Goal: Task Accomplishment & Management: Use online tool/utility

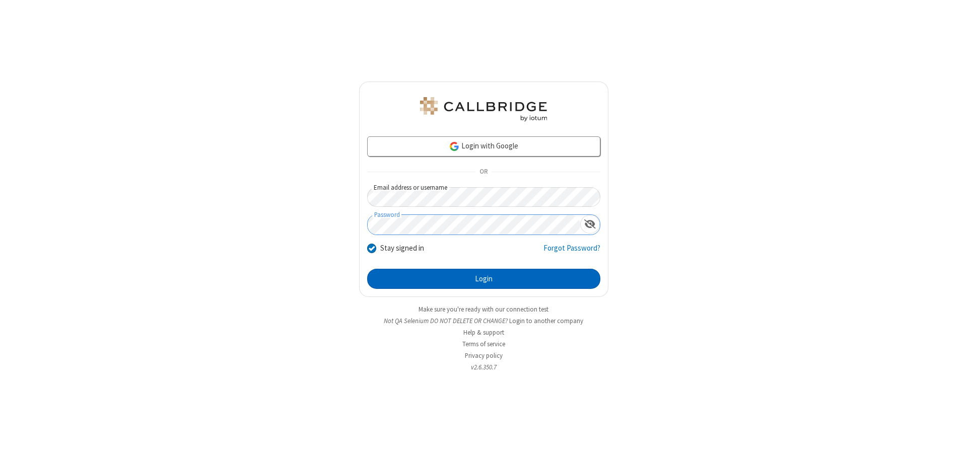
click at [484, 279] on button "Login" at bounding box center [483, 279] width 233 height 20
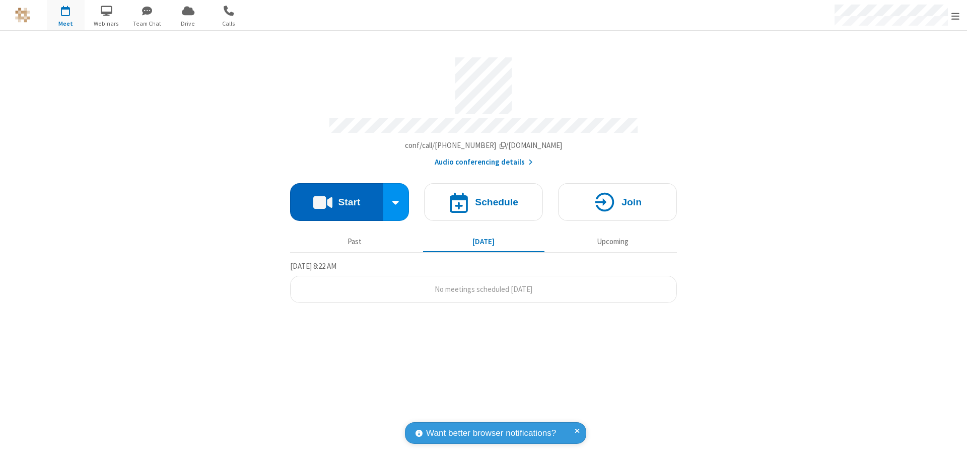
click at [337, 197] on button "Start" at bounding box center [336, 202] width 93 height 38
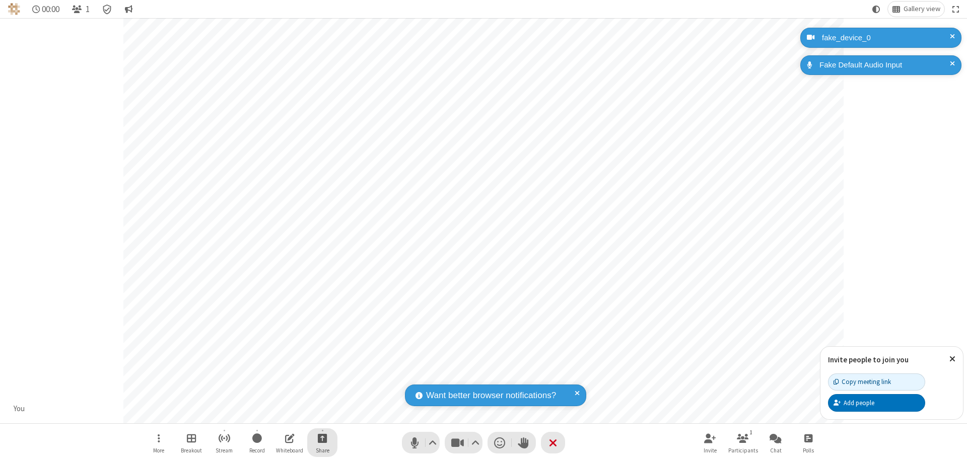
click at [322, 438] on span "Start sharing" at bounding box center [323, 438] width 10 height 13
click at [282, 414] on span "Share my screen" at bounding box center [282, 415] width 12 height 9
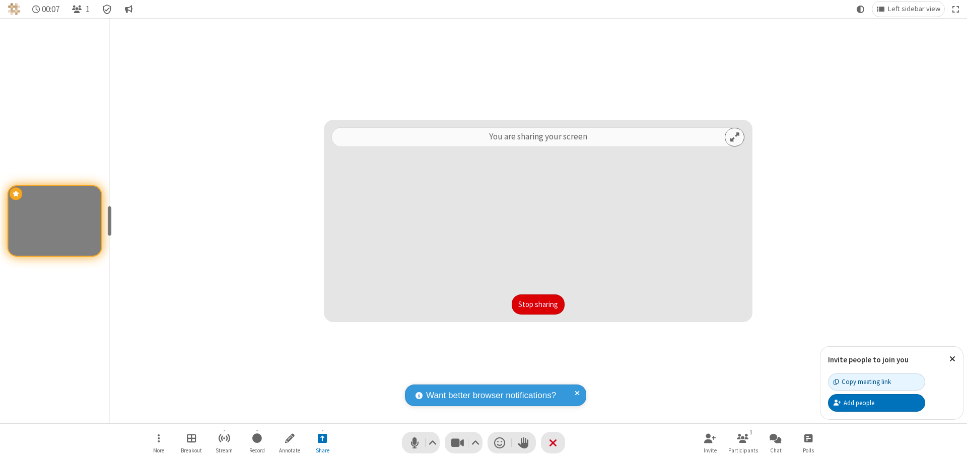
click at [538, 305] on button "Stop sharing" at bounding box center [538, 305] width 53 height 20
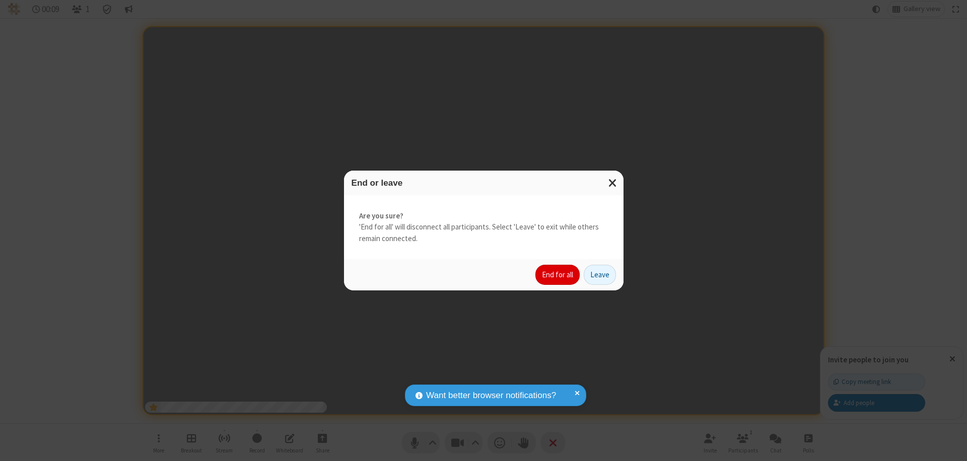
click at [558, 275] on button "End for all" at bounding box center [558, 275] width 44 height 20
